Goal: Task Accomplishment & Management: Manage account settings

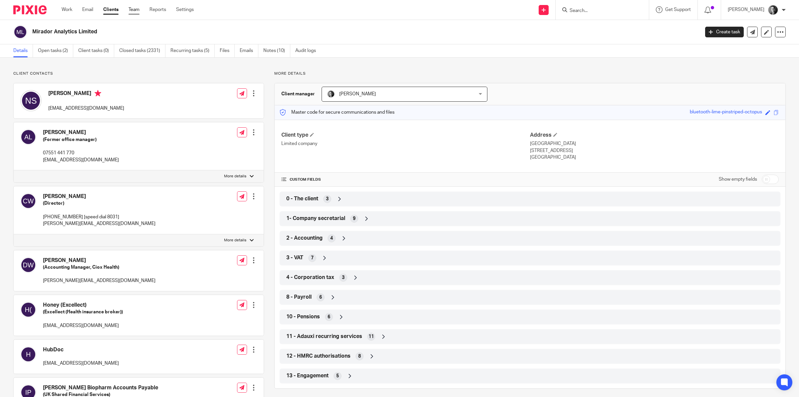
click at [132, 10] on link "Team" at bounding box center [134, 9] width 11 height 7
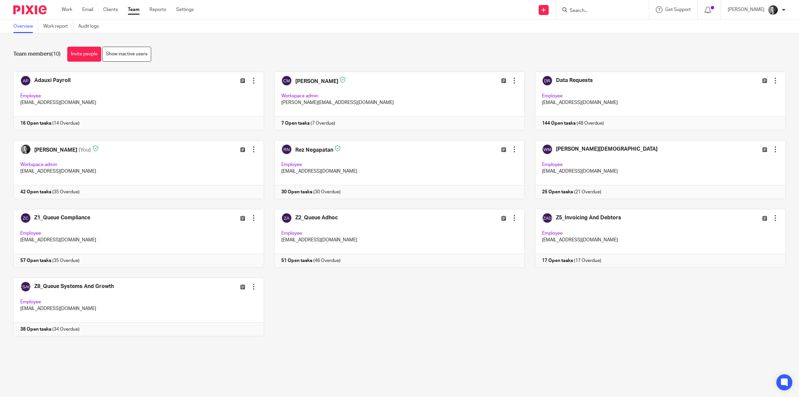
click at [708, 10] on div at bounding box center [709, 10] width 23 height 20
click at [711, 10] on icon at bounding box center [708, 10] width 7 height 7
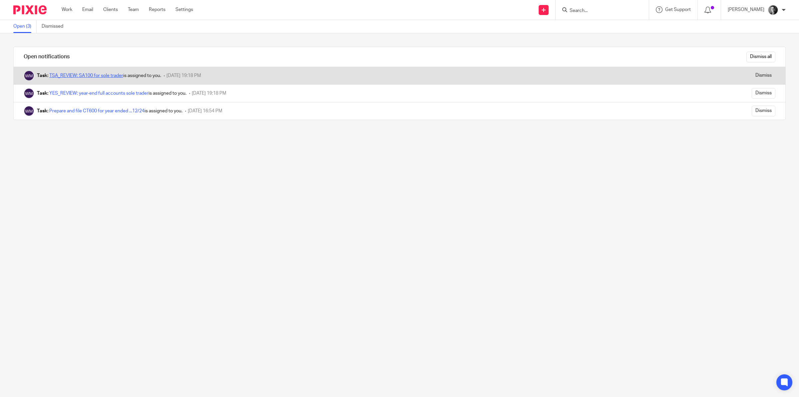
click at [115, 73] on link "TSA_REVIEW: SA100 for sole trader" at bounding box center [86, 75] width 74 height 5
click at [755, 74] on input "Dismiss" at bounding box center [764, 75] width 24 height 11
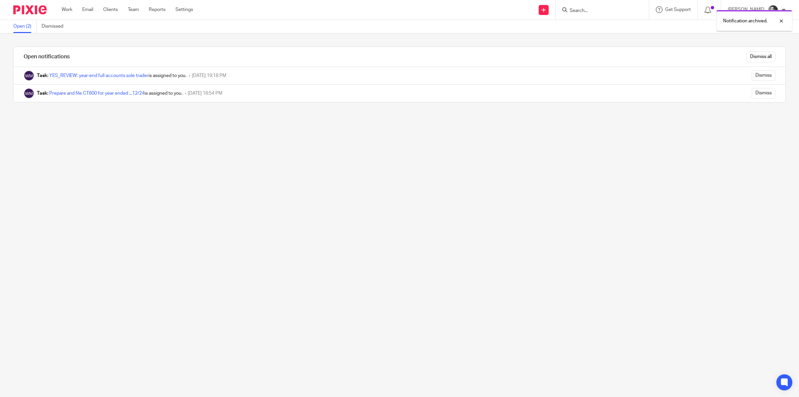
click at [128, 74] on link "YES_REVIEW: year-end full accounts sole trader" at bounding box center [98, 75] width 99 height 5
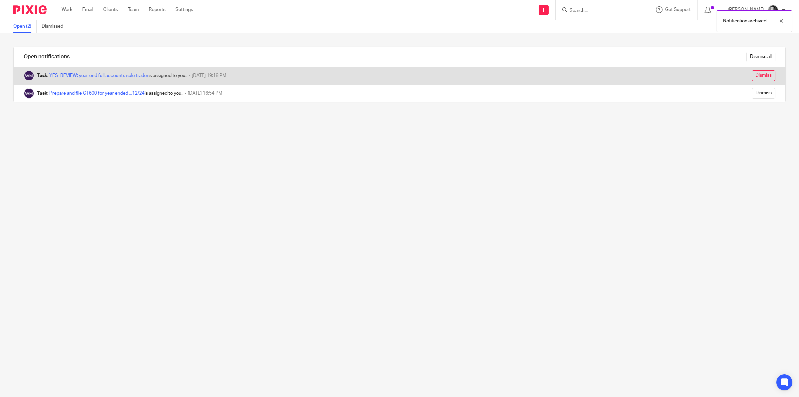
click at [752, 72] on input "Dismiss" at bounding box center [764, 75] width 24 height 11
click at [117, 74] on link "Prepare and file CT600 for year ended ...12/24" at bounding box center [96, 75] width 95 height 5
click at [760, 72] on input "Dismiss" at bounding box center [764, 75] width 24 height 11
